Goal: Register for event/course

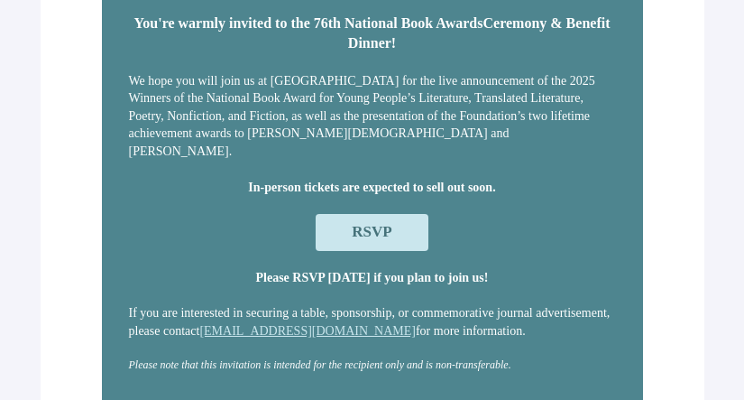
scroll to position [180, 0]
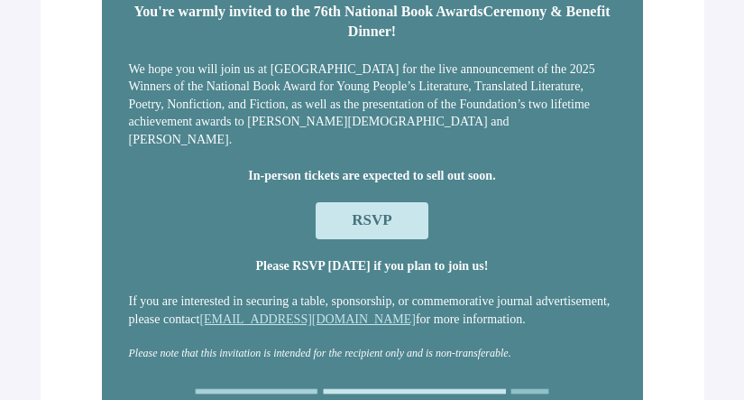
click at [361, 198] on td "RSVP" at bounding box center [372, 220] width 505 height 54
click at [359, 213] on span "RSVP" at bounding box center [372, 219] width 40 height 17
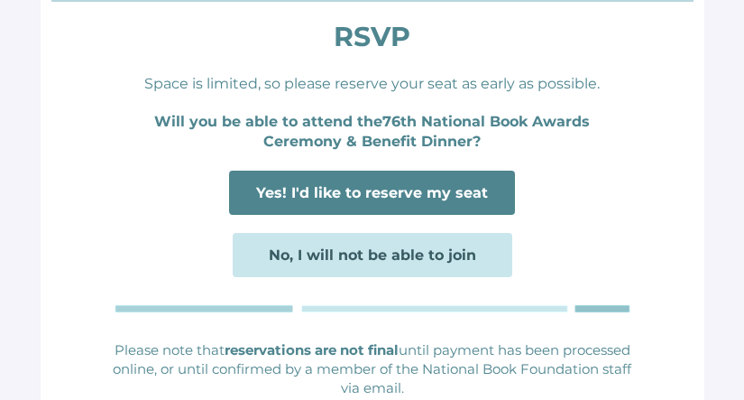
click at [358, 198] on span "Yes! I'd like to reserve my seat" at bounding box center [372, 192] width 232 height 17
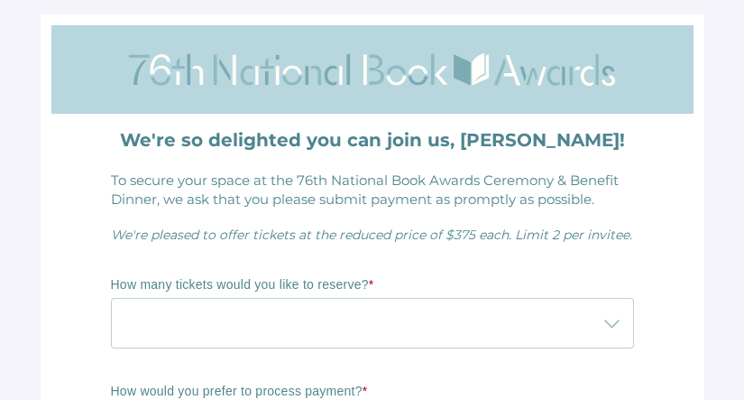
click at [294, 325] on div at bounding box center [354, 323] width 487 height 51
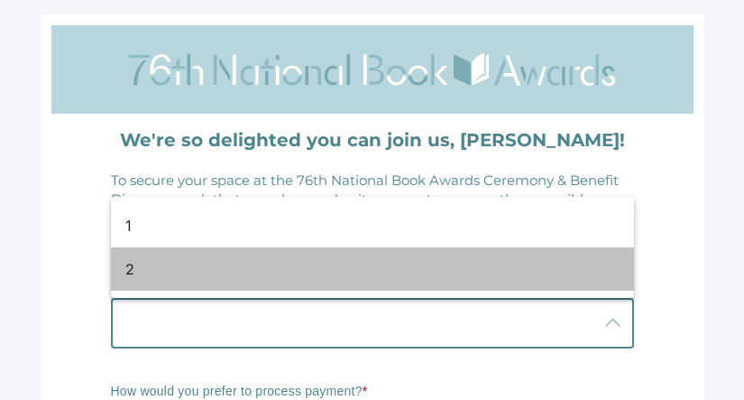
click at [285, 276] on div "2" at bounding box center [365, 269] width 480 height 22
type input "2"
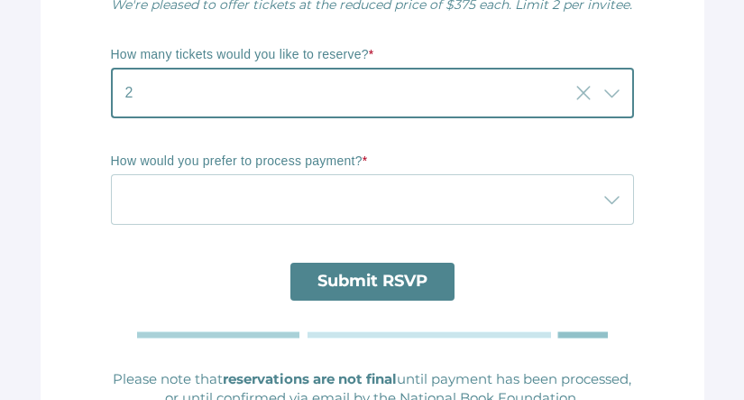
scroll to position [247, 0]
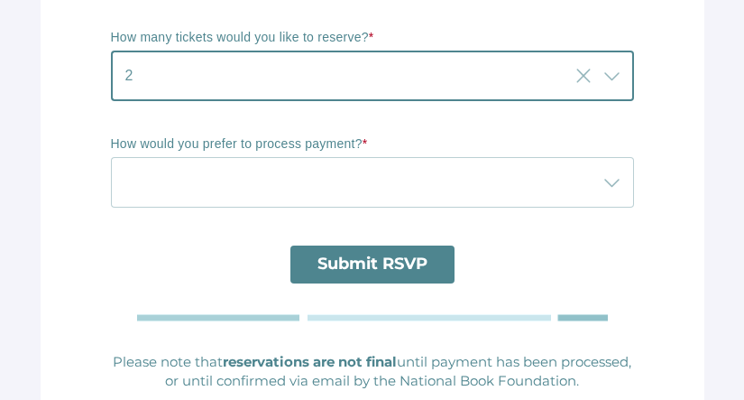
click at [280, 172] on div at bounding box center [354, 182] width 487 height 51
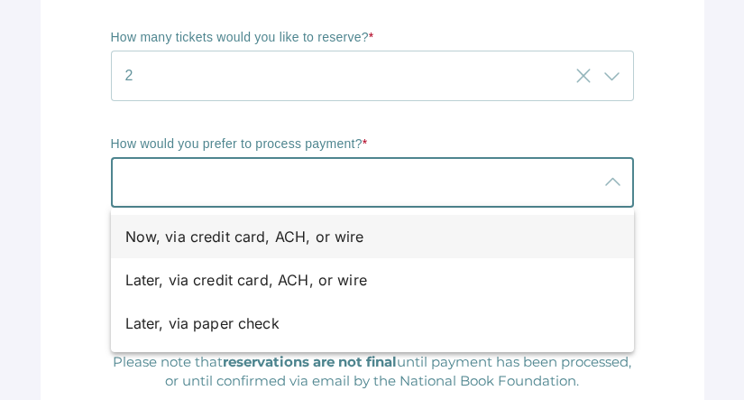
click at [269, 228] on div "Now, via credit card, ACH, or wire" at bounding box center [365, 236] width 480 height 22
type input "Now, via credit card, ACH, or wire"
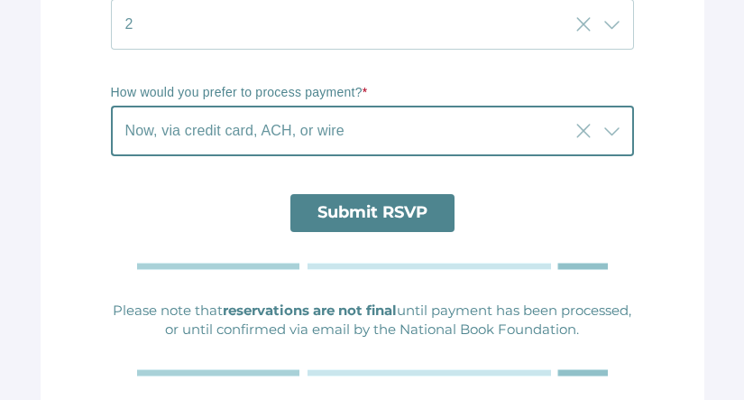
scroll to position [304, 0]
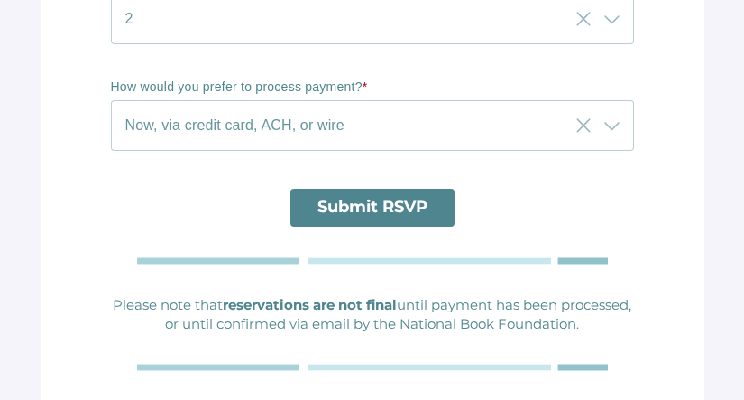
click at [381, 204] on span "Submit RSVP" at bounding box center [372, 207] width 110 height 20
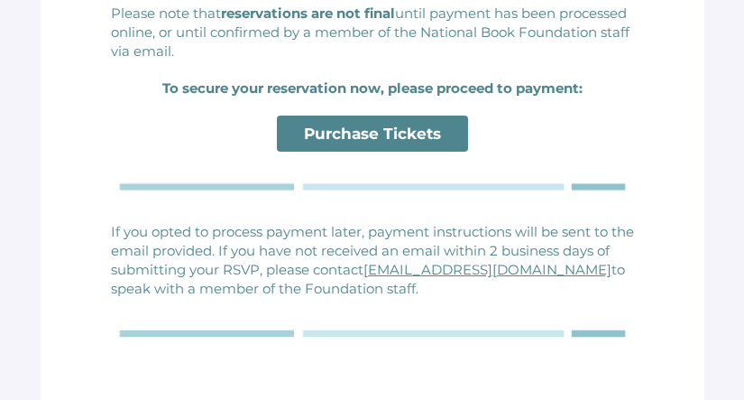
scroll to position [189, 0]
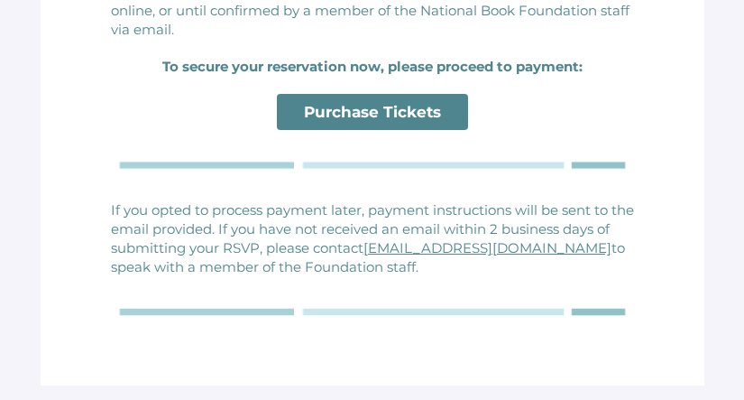
click at [369, 117] on span "Purchase Tickets" at bounding box center [372, 112] width 137 height 18
